Goal: Check status: Check status

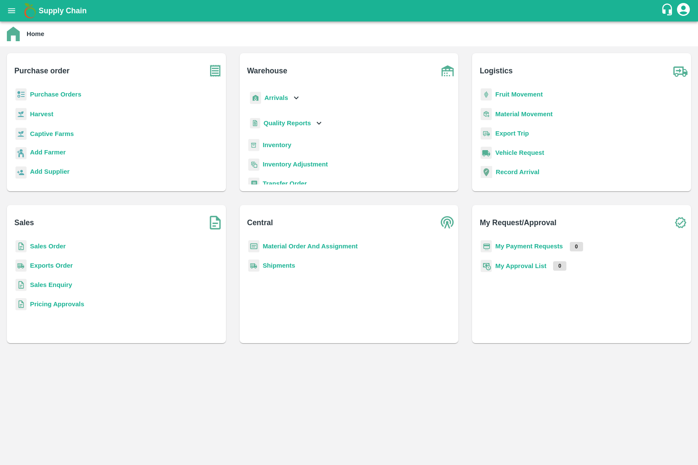
click at [68, 95] on b "Purchase Orders" at bounding box center [55, 94] width 51 height 7
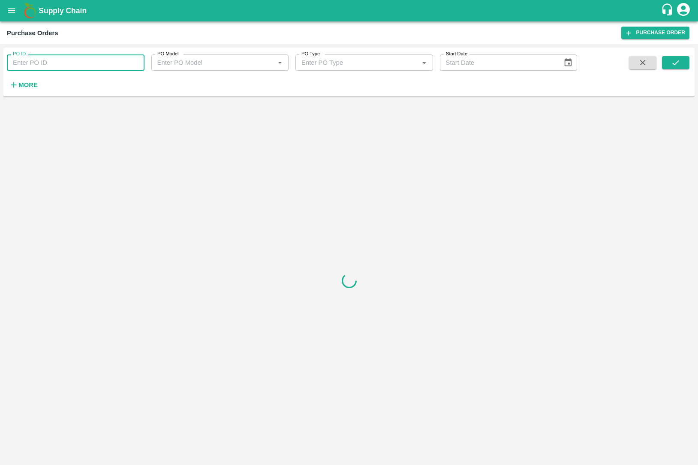
click at [83, 68] on input "PO ID" at bounding box center [76, 62] width 138 height 16
type input "178136"
click at [680, 68] on button "submit" at bounding box center [675, 62] width 27 height 13
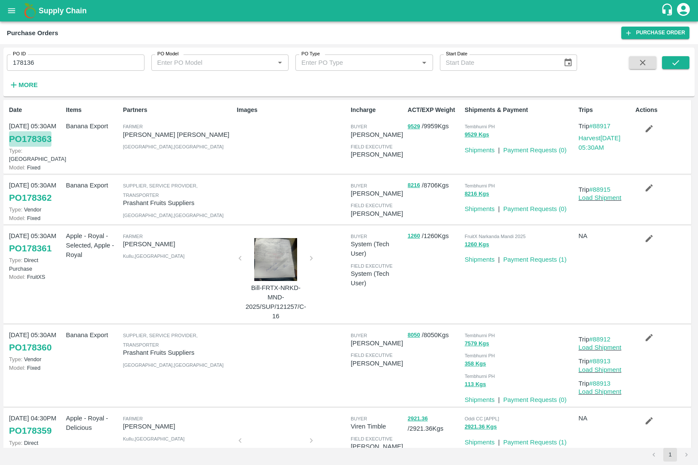
click at [12, 139] on link "PO 178363" at bounding box center [30, 138] width 42 height 15
click at [676, 59] on icon "submit" at bounding box center [675, 62] width 9 height 9
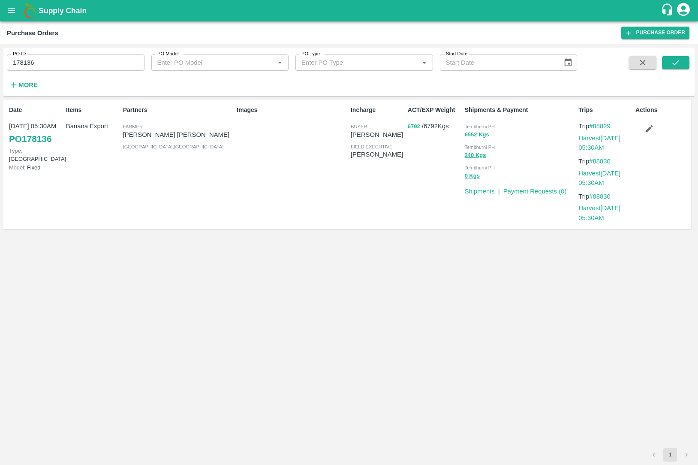
click at [41, 140] on link "PO 178136" at bounding box center [30, 138] width 42 height 15
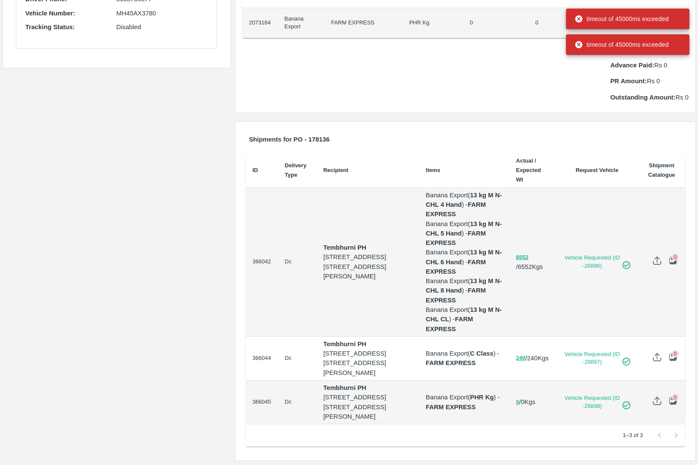
scroll to position [339, 0]
click at [524, 253] on button "6552" at bounding box center [522, 258] width 12 height 10
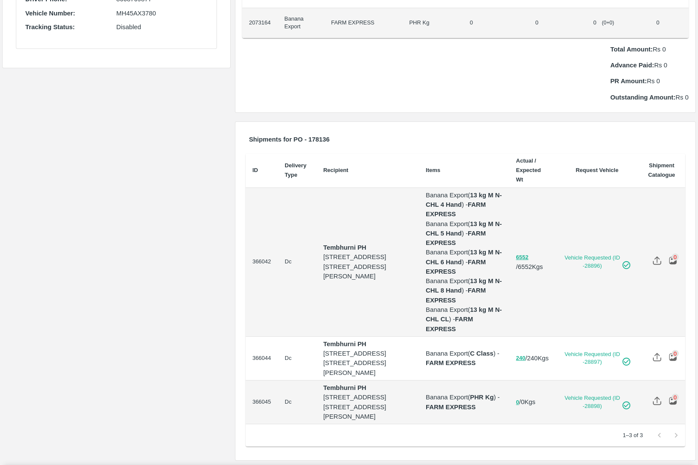
click at [524, 253] on button "6552" at bounding box center [522, 258] width 12 height 10
drag, startPoint x: 612, startPoint y: 348, endPoint x: 698, endPoint y: 365, distance: 87.5
drag, startPoint x: 674, startPoint y: 394, endPoint x: 537, endPoint y: 343, distance: 146.2
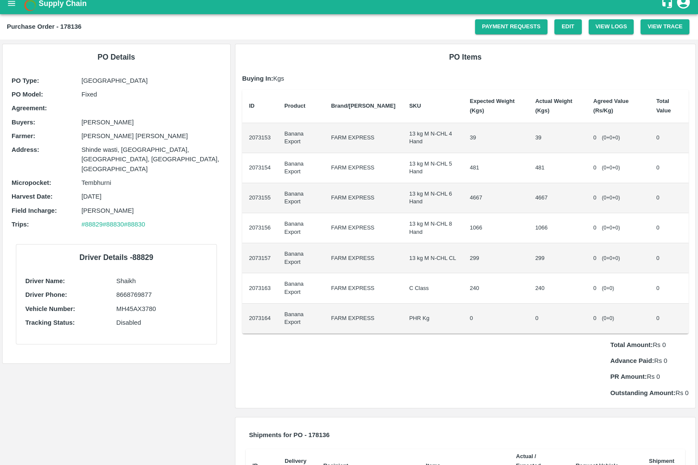
scroll to position [7, 0]
click at [554, 29] on link "Edit" at bounding box center [567, 27] width 27 height 15
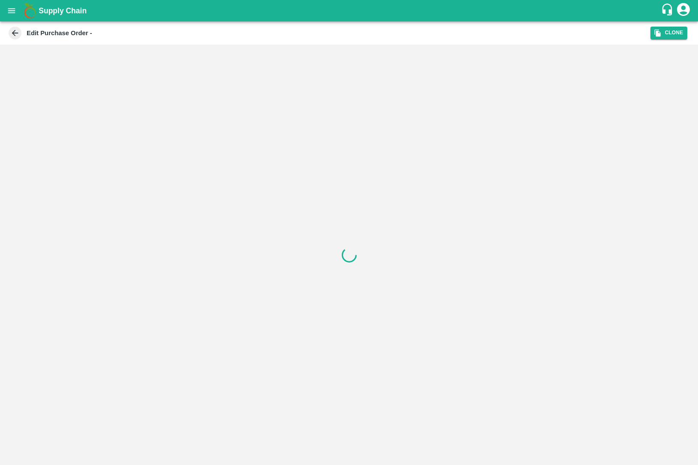
drag, startPoint x: 0, startPoint y: 0, endPoint x: 553, endPoint y: 213, distance: 592.6
click at [557, 214] on main "Edit Purchase Order - Clone" at bounding box center [349, 242] width 698 height 443
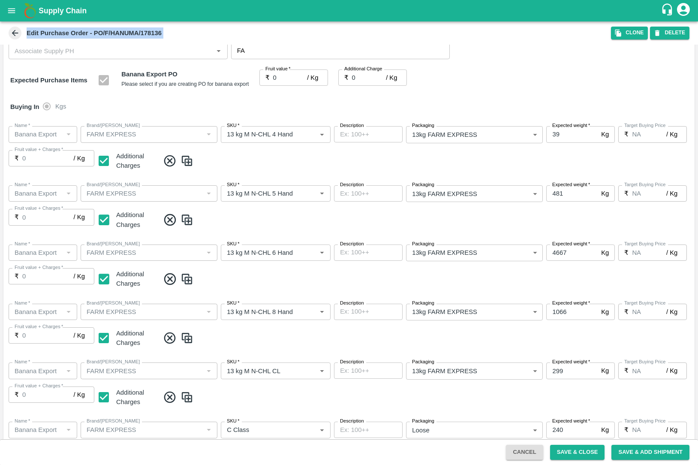
scroll to position [303, 0]
